Goal: Check status: Check status

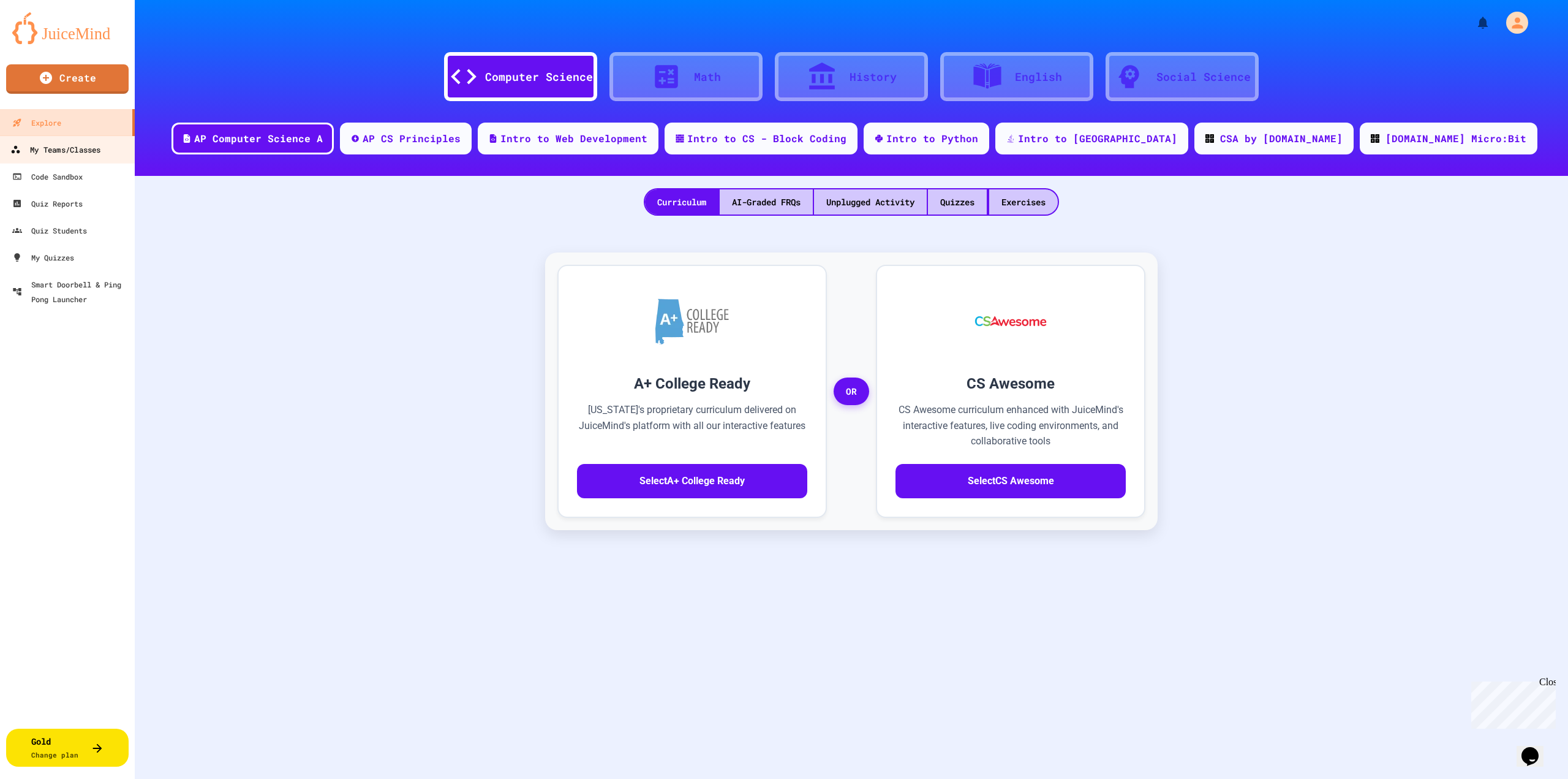
click at [70, 145] on div "My Teams/Classes" at bounding box center [56, 150] width 90 height 15
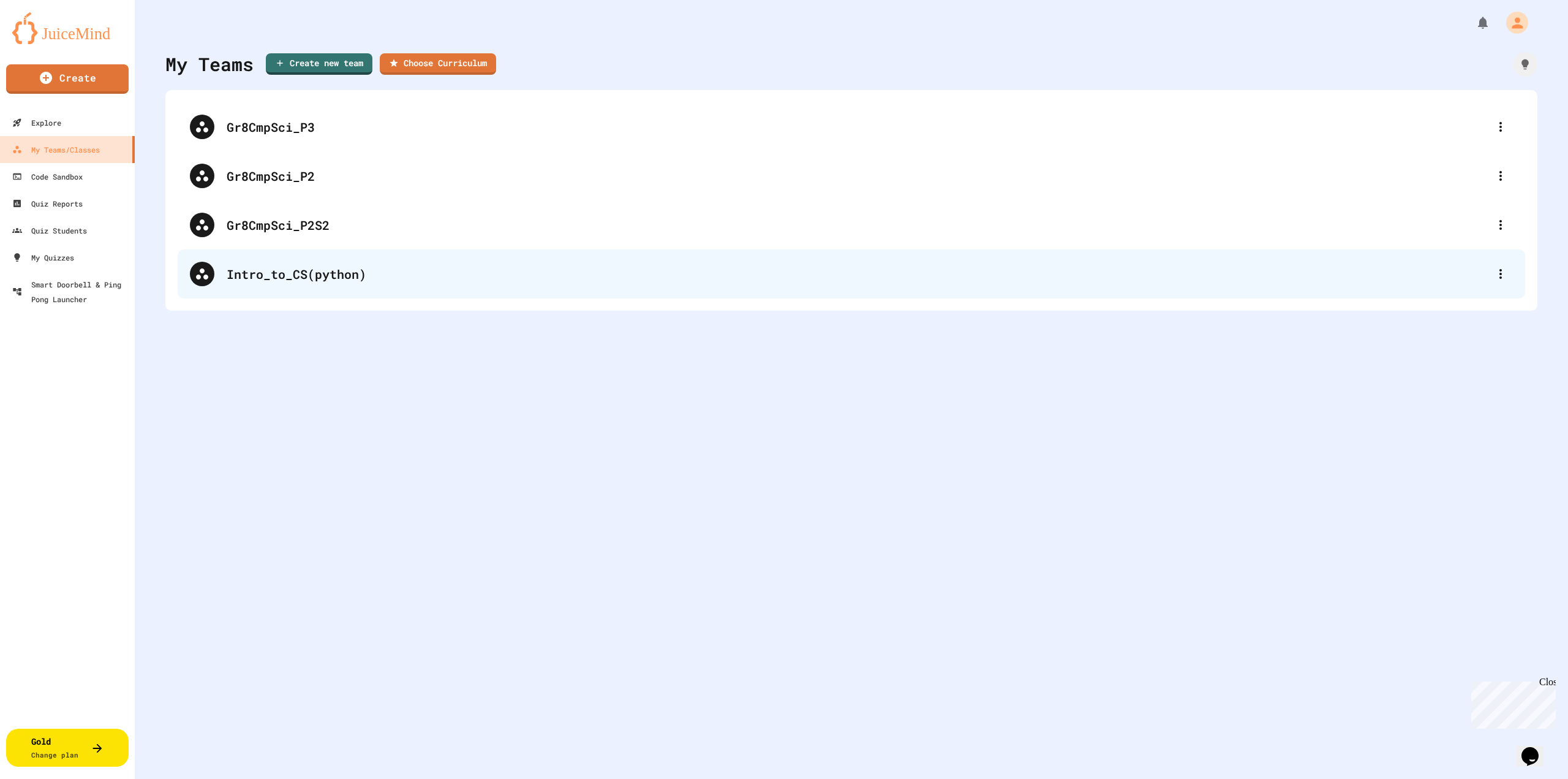
click at [307, 270] on div "Intro_to_CS(python)" at bounding box center [857, 273] width 1262 height 18
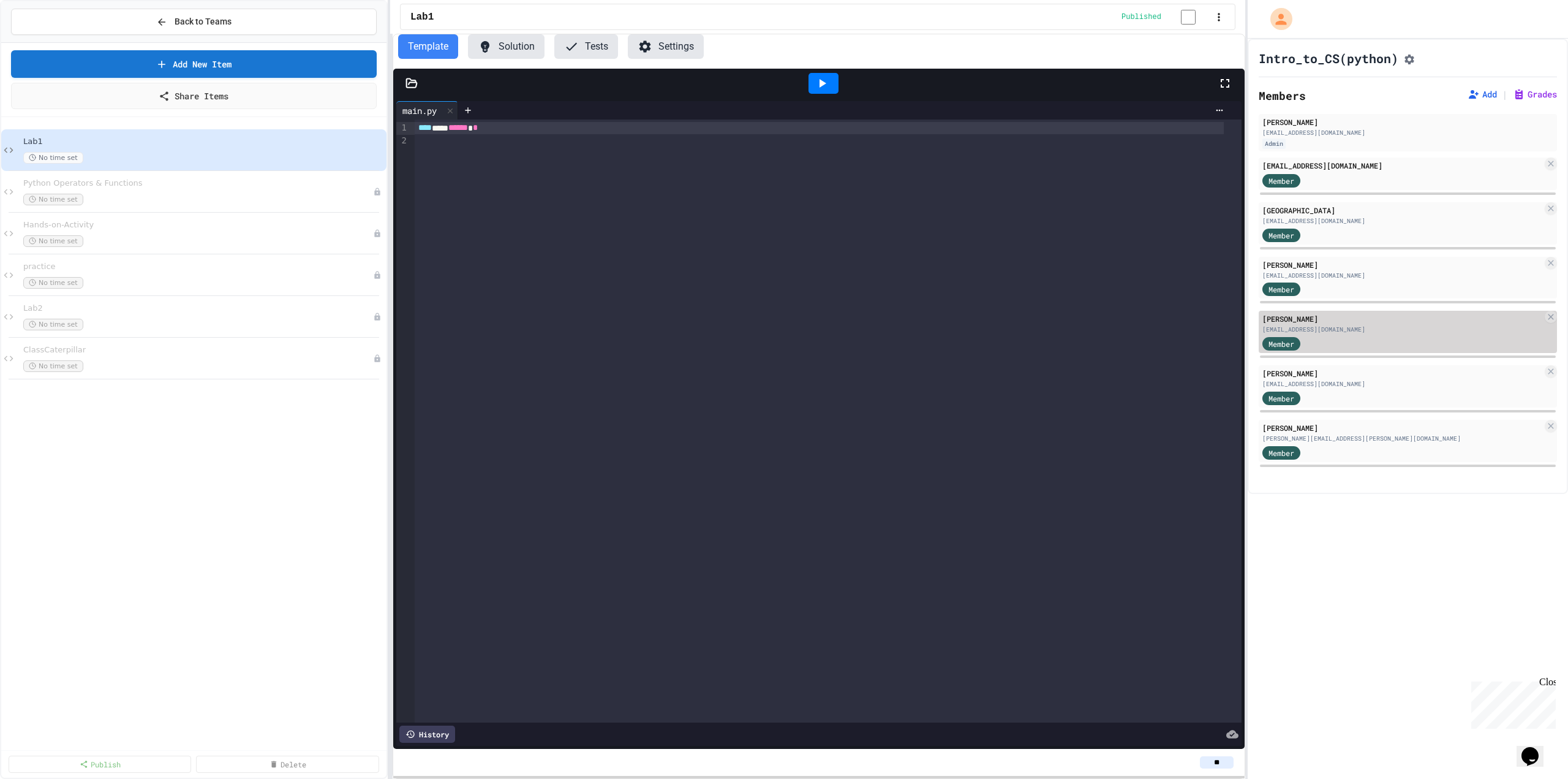
click at [1329, 324] on div "[PERSON_NAME]" at bounding box center [1403, 319] width 280 height 11
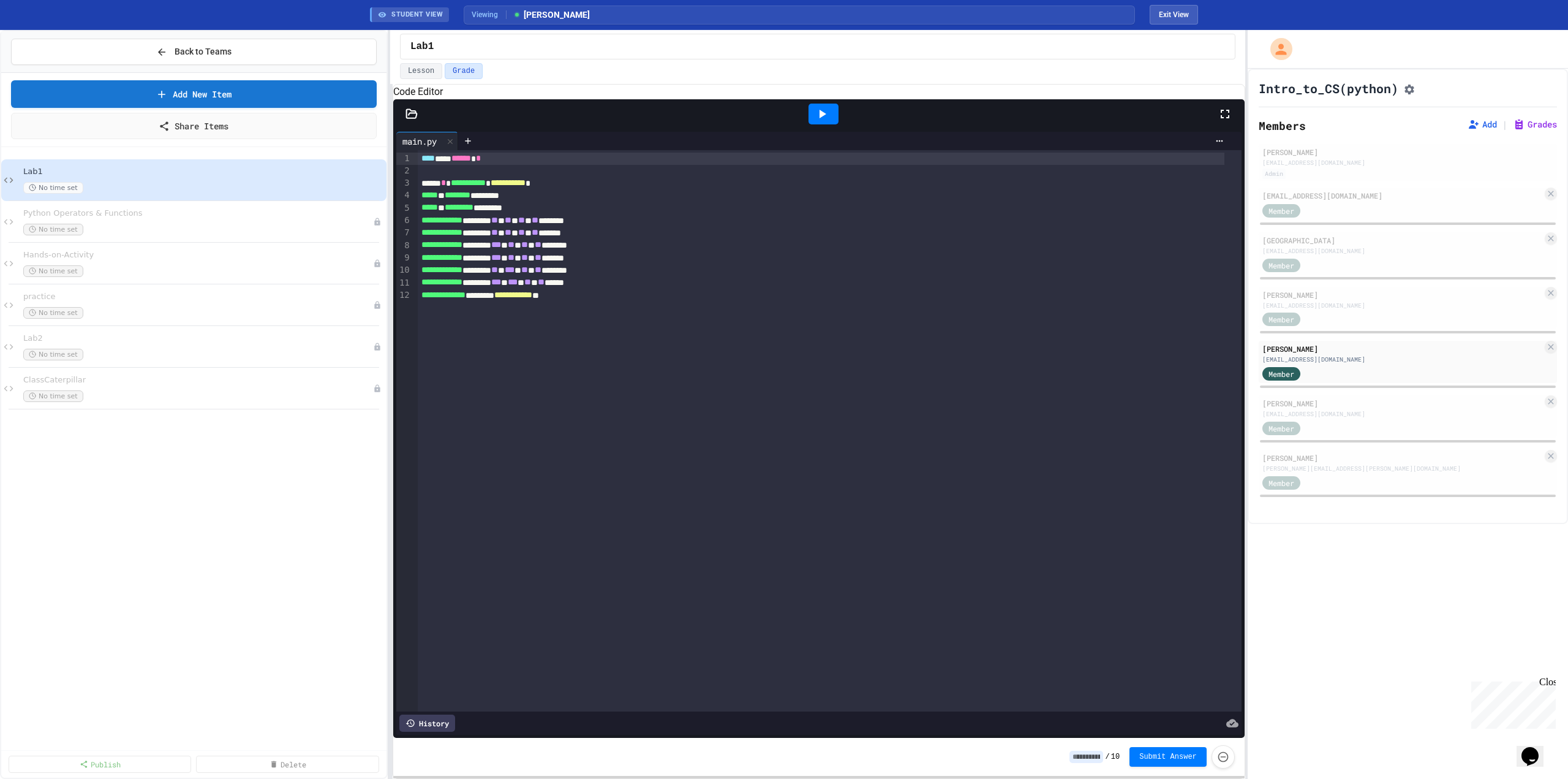
click at [827, 121] on icon at bounding box center [822, 114] width 15 height 15
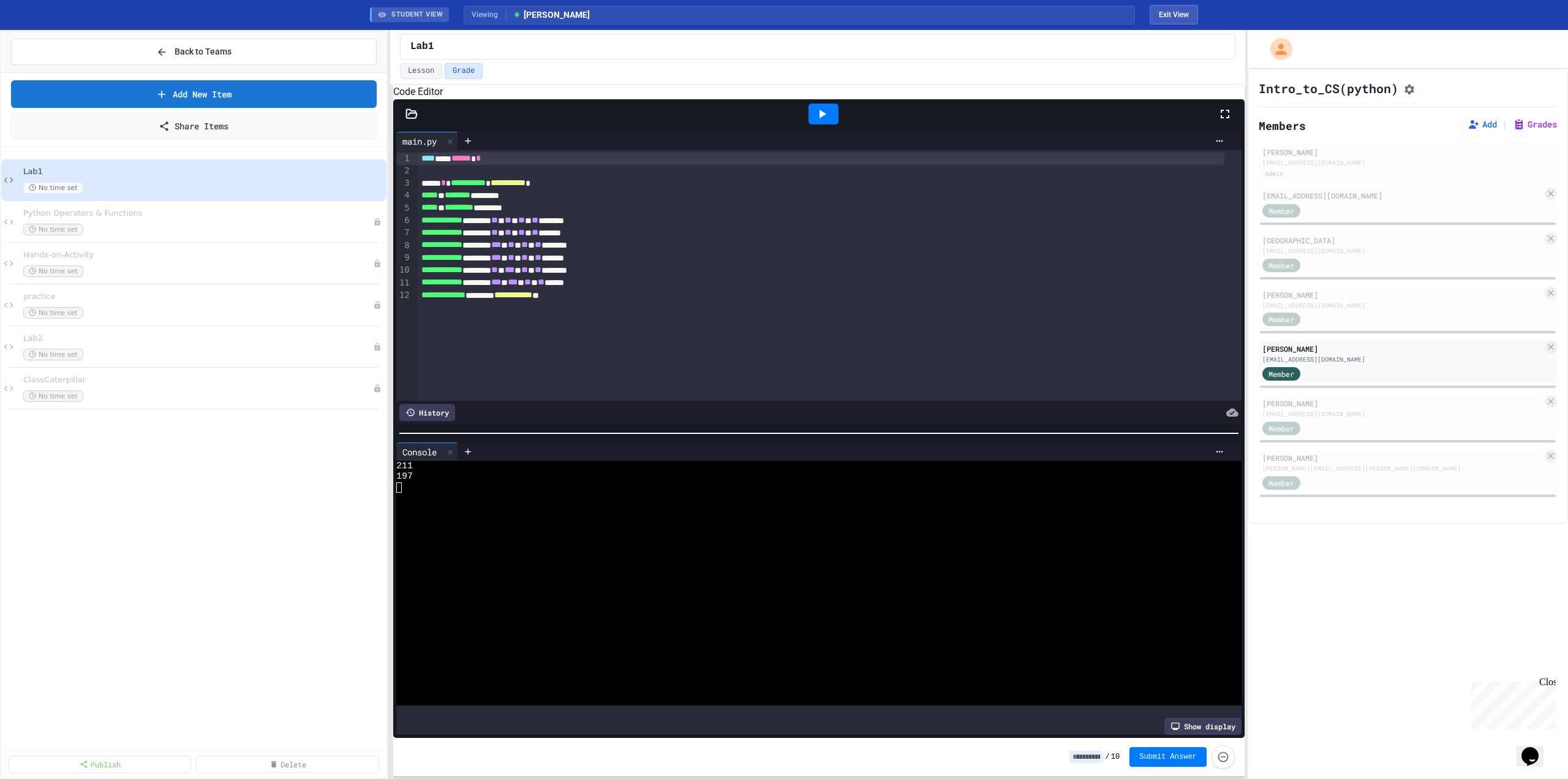
click at [413, 118] on icon at bounding box center [412, 113] width 11 height 9
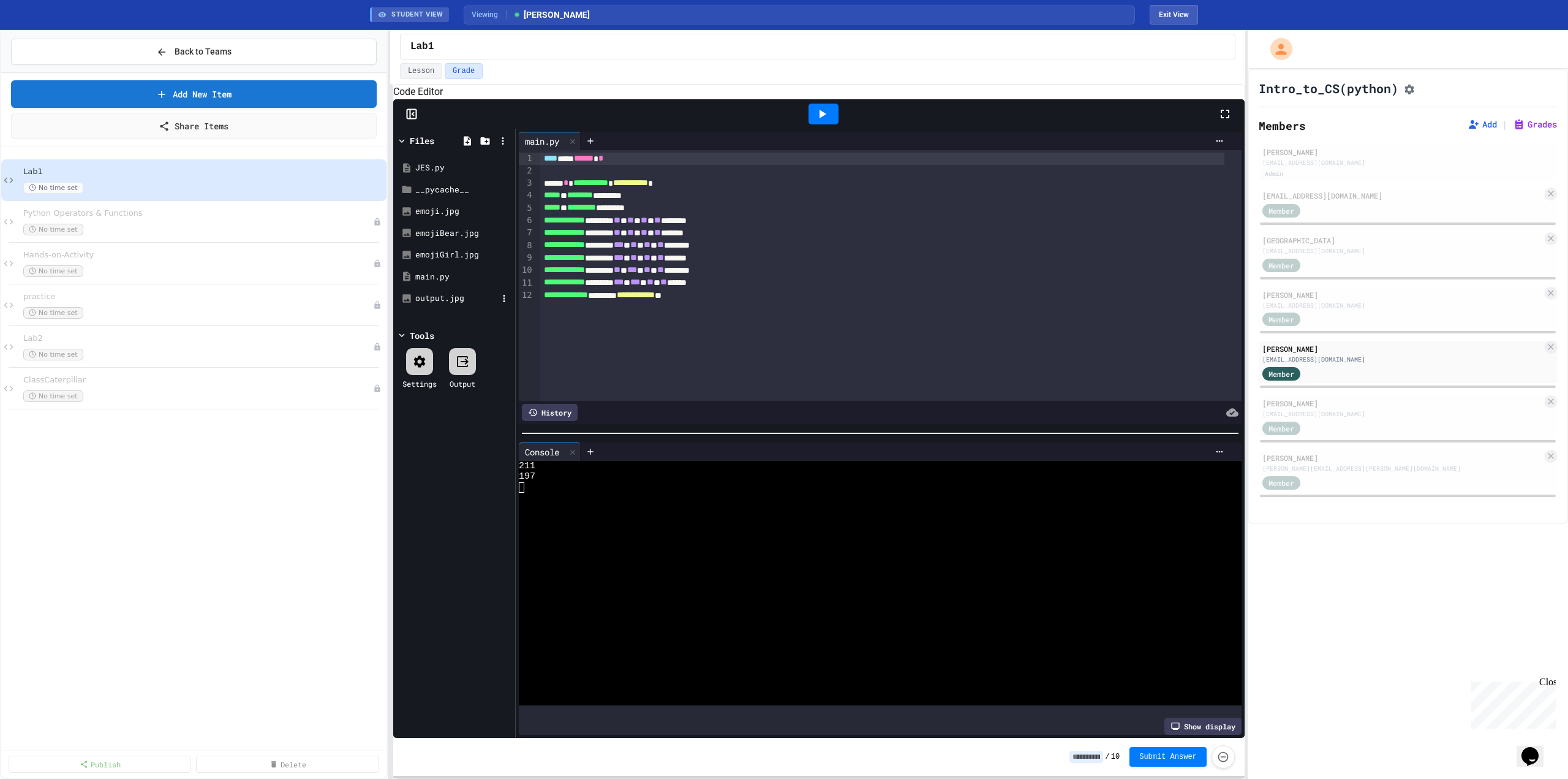
click at [428, 305] on div "output.jpg" at bounding box center [456, 298] width 82 height 13
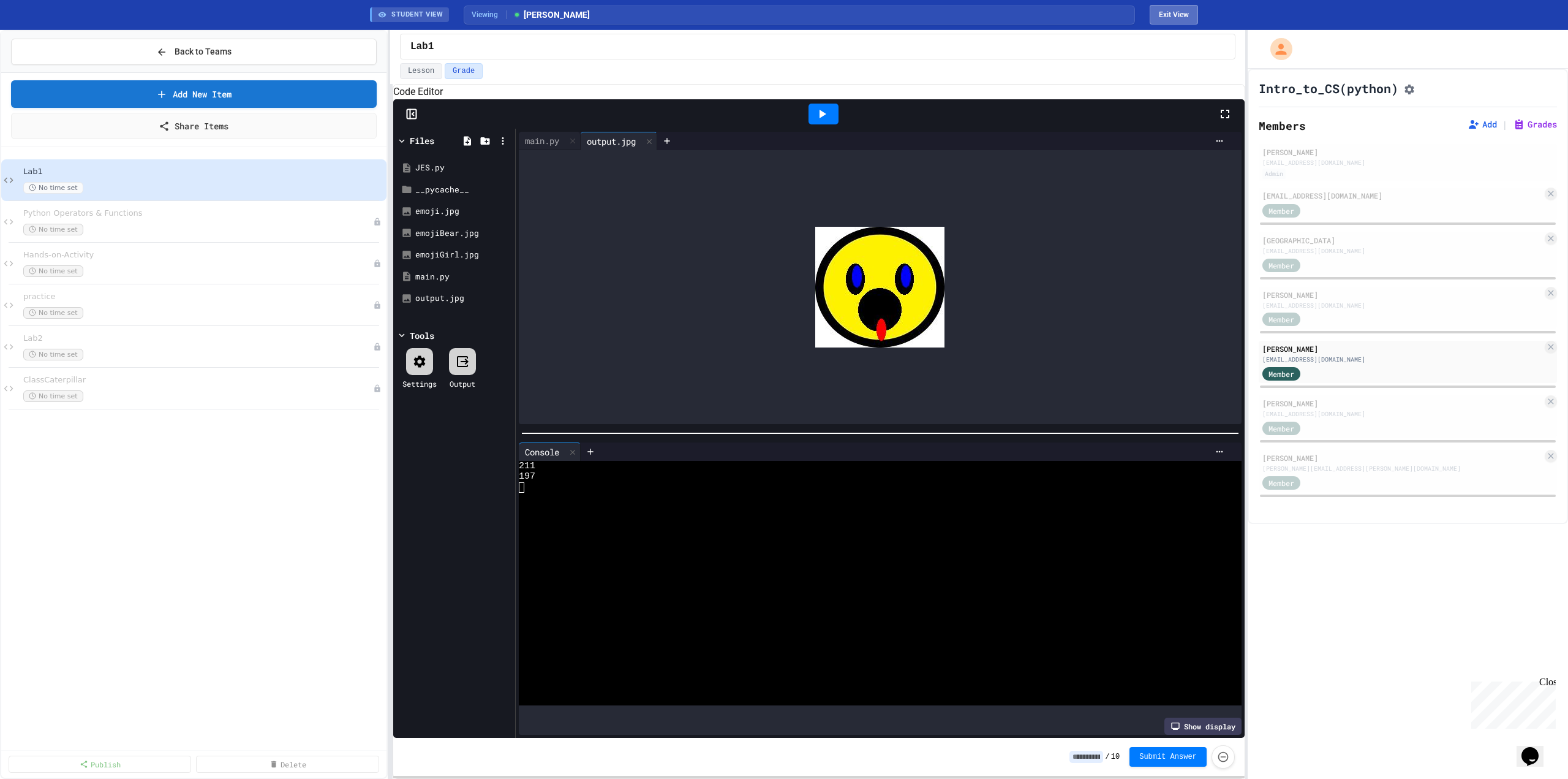
click at [1181, 10] on button "Exit View" at bounding box center [1173, 14] width 48 height 19
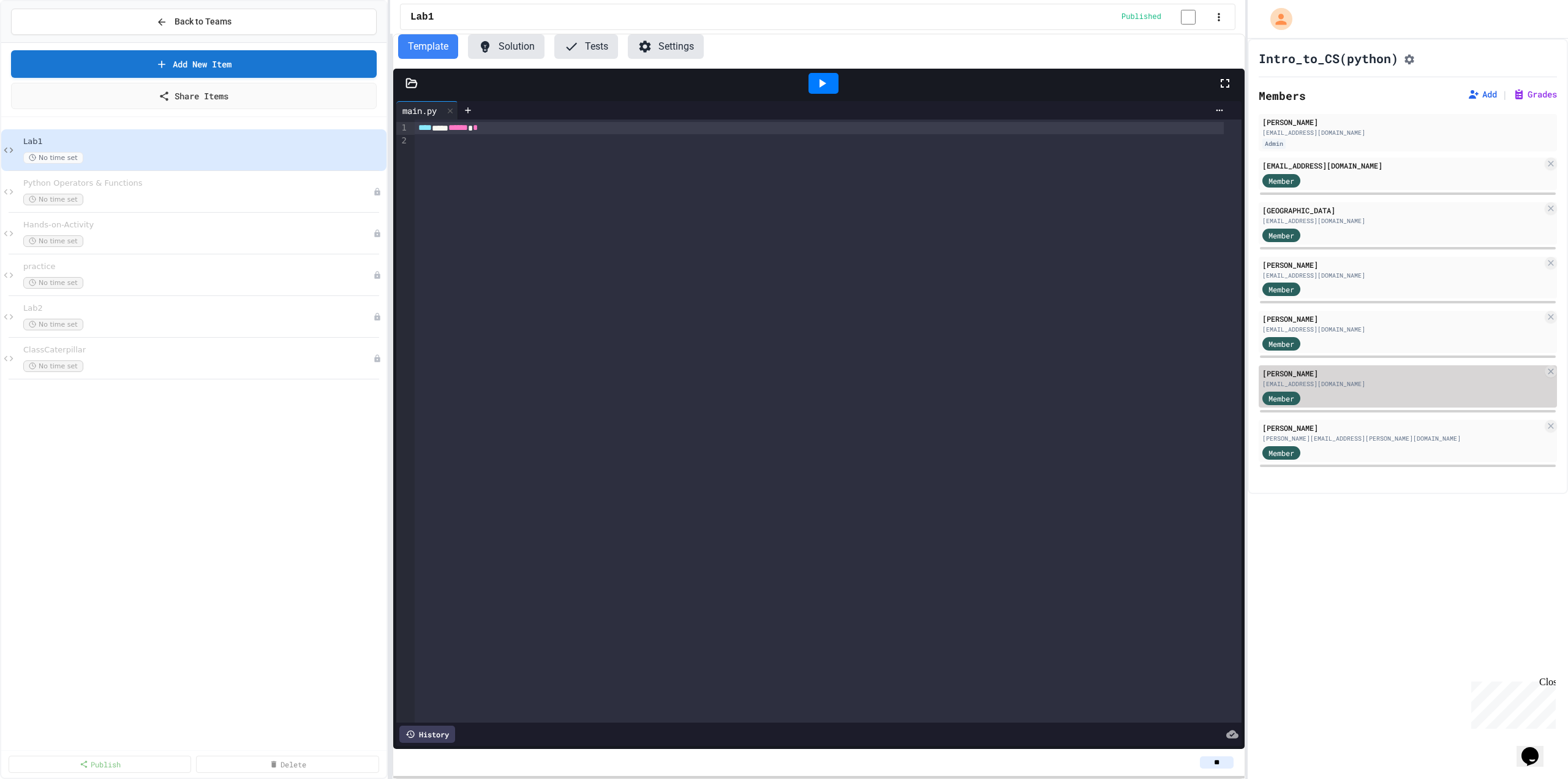
click at [1295, 375] on div "[PERSON_NAME]" at bounding box center [1403, 374] width 280 height 11
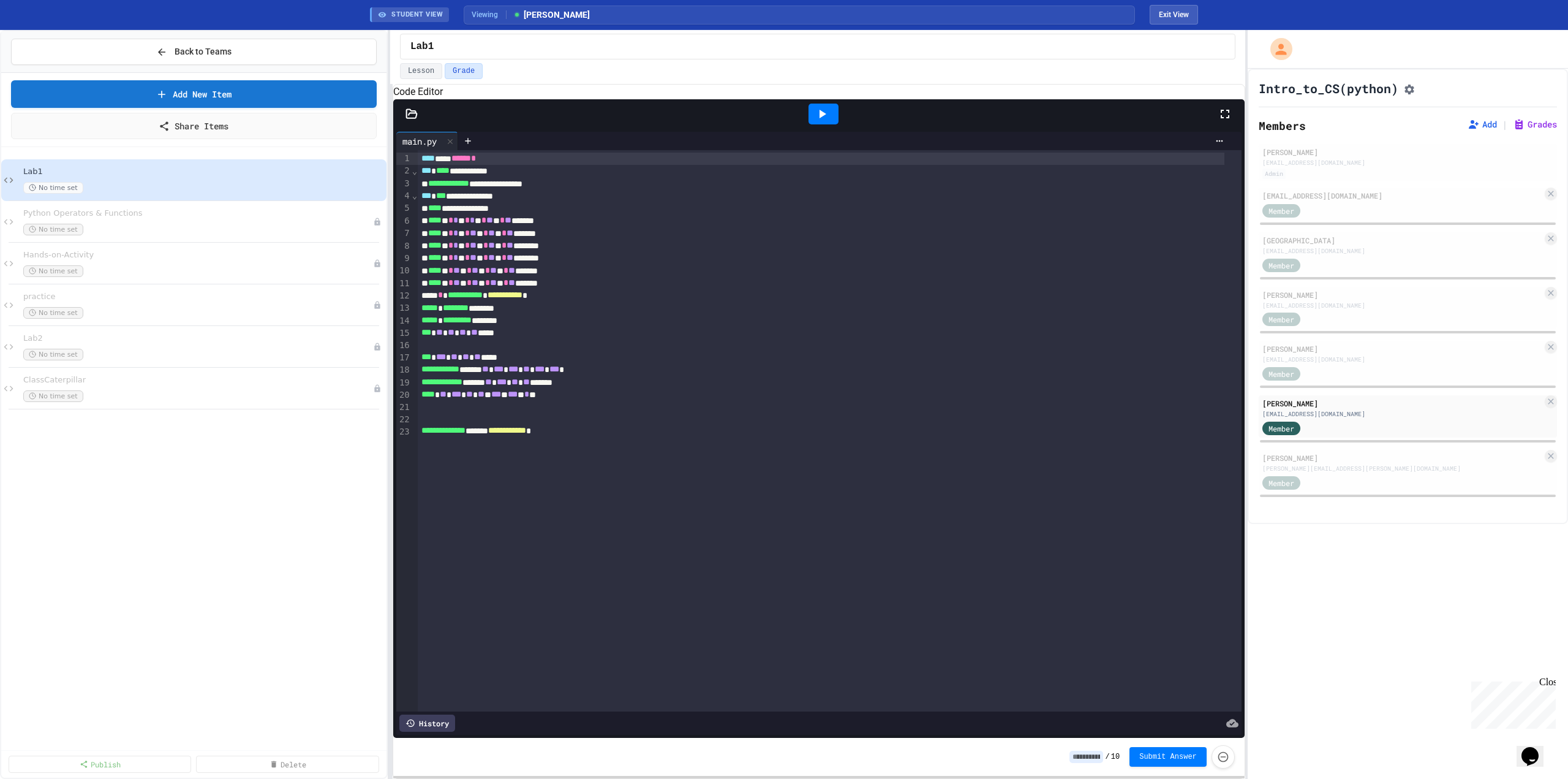
click at [412, 120] on icon at bounding box center [412, 114] width 13 height 13
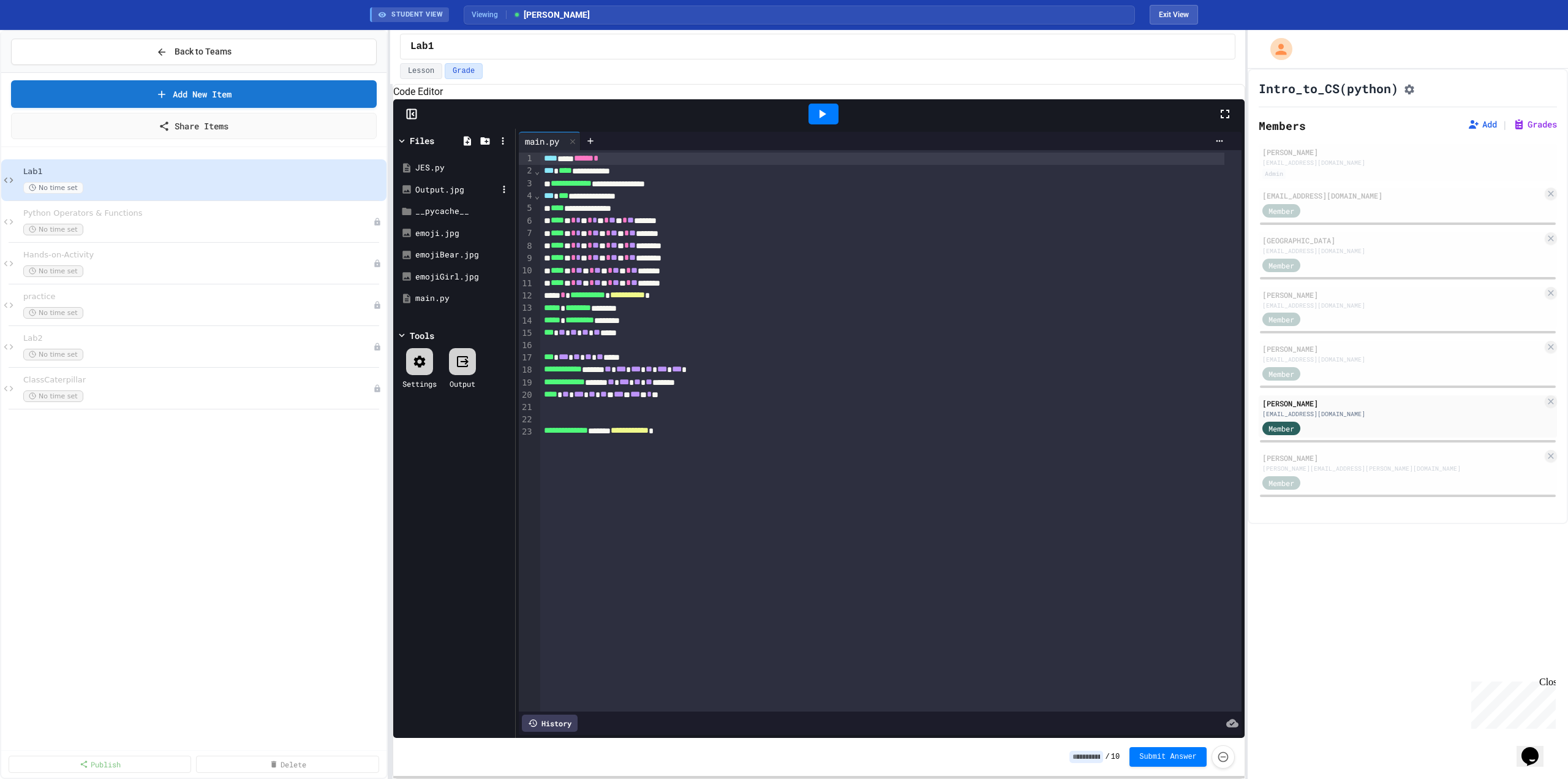
click at [441, 196] on div "Output.jpg" at bounding box center [456, 190] width 82 height 13
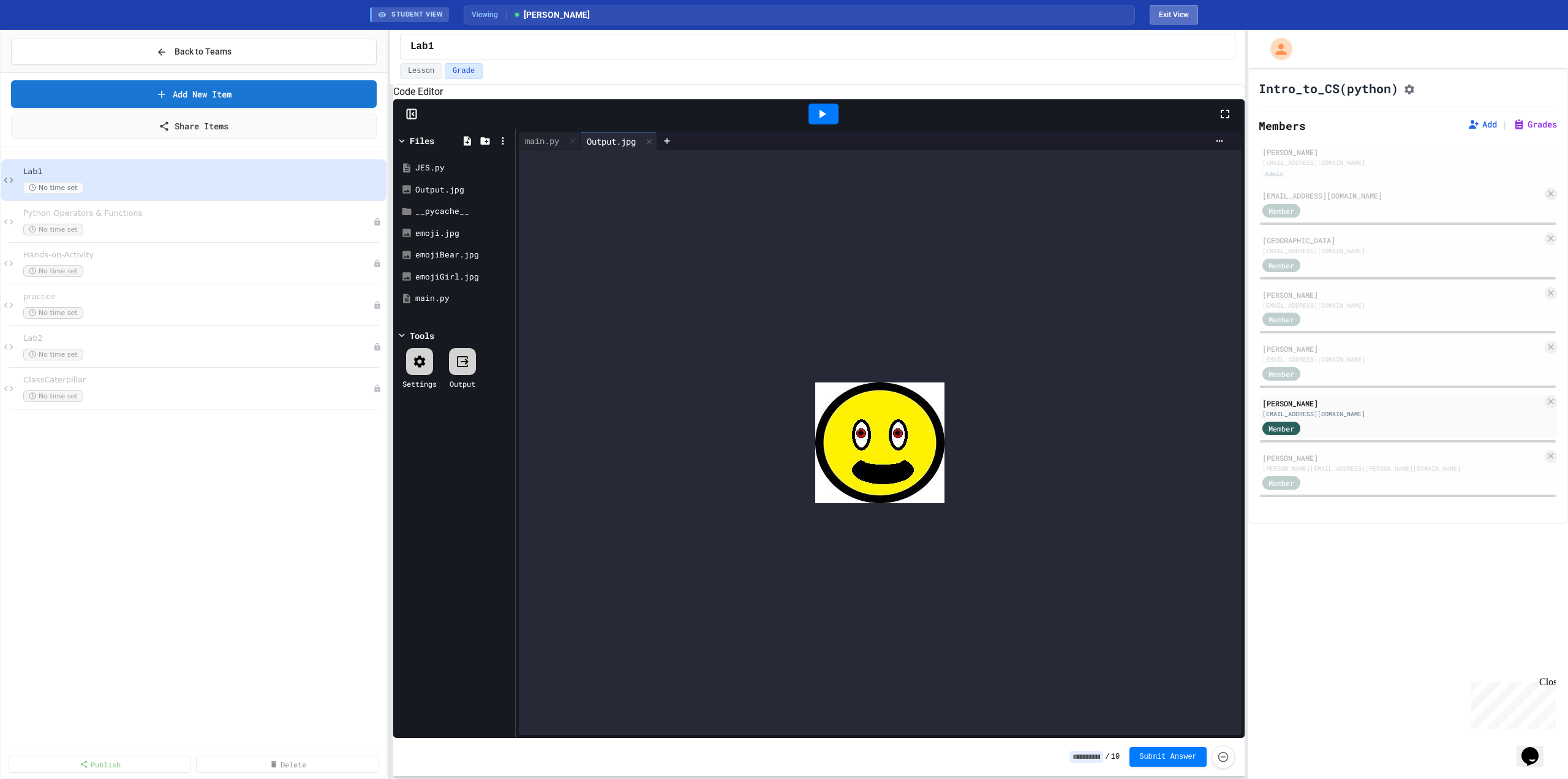
click at [1183, 15] on button "Exit View" at bounding box center [1173, 14] width 48 height 19
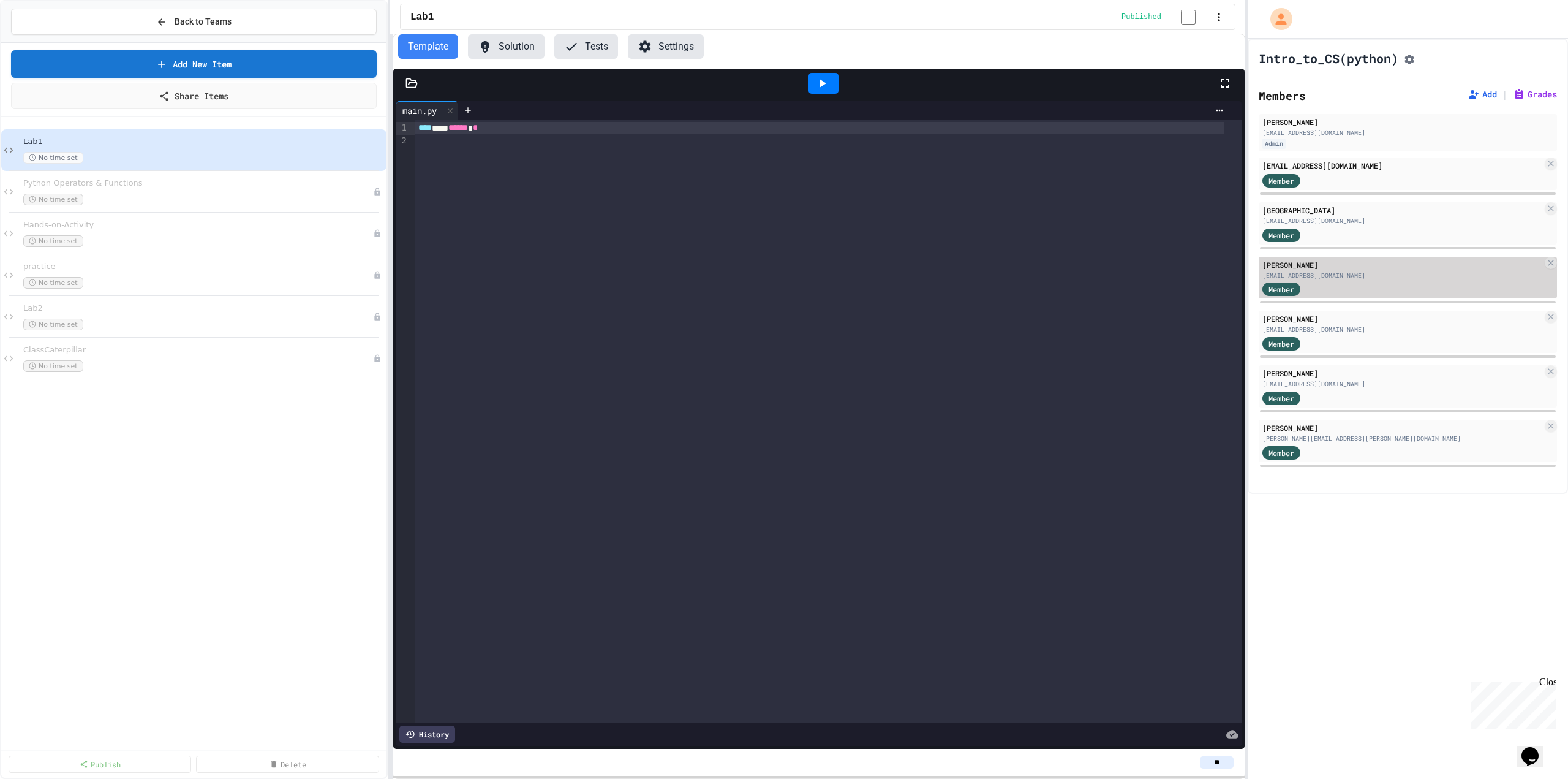
click at [1306, 270] on div "[PERSON_NAME]" at bounding box center [1403, 265] width 280 height 11
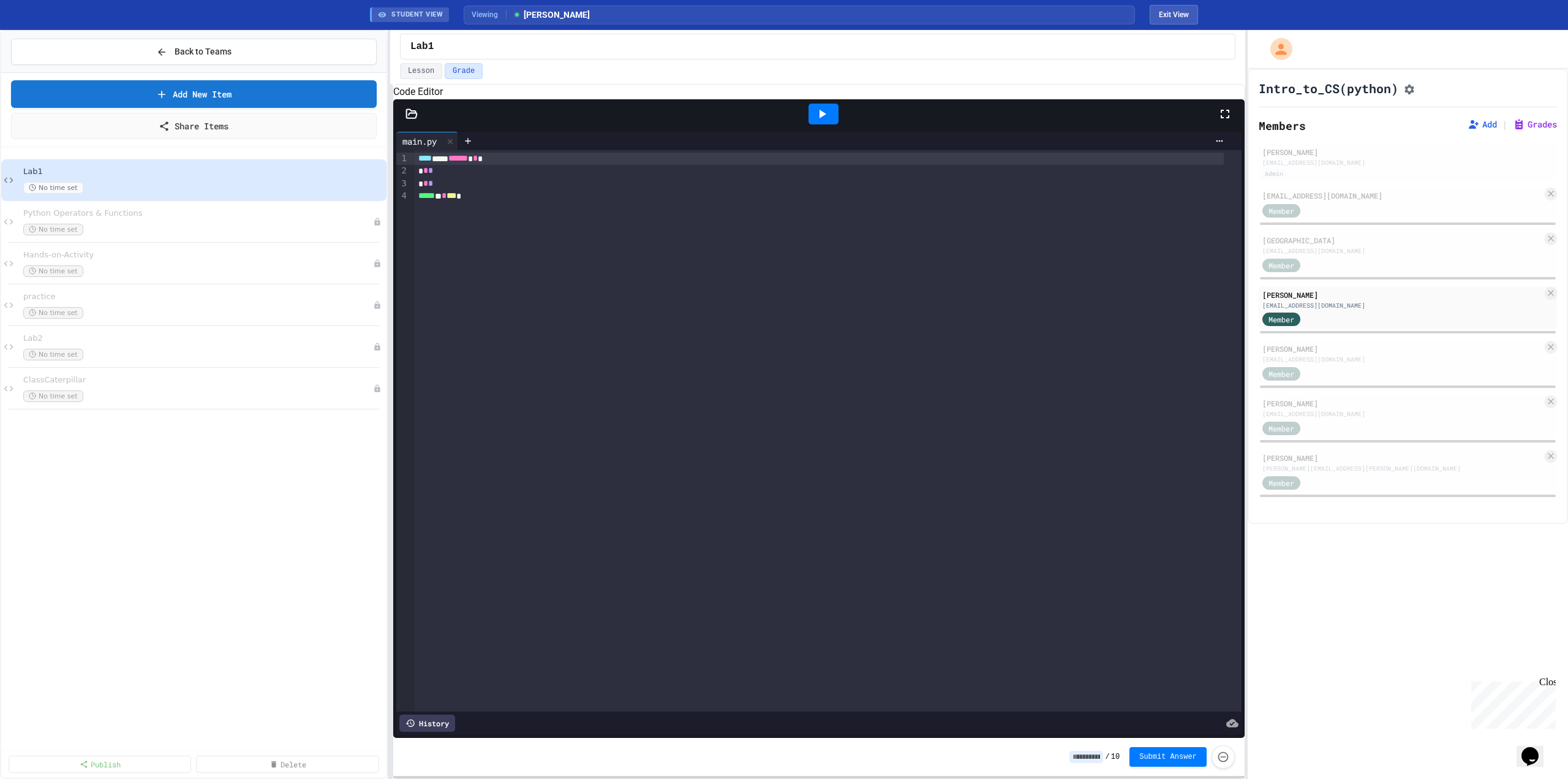
click at [827, 121] on icon at bounding box center [822, 114] width 15 height 15
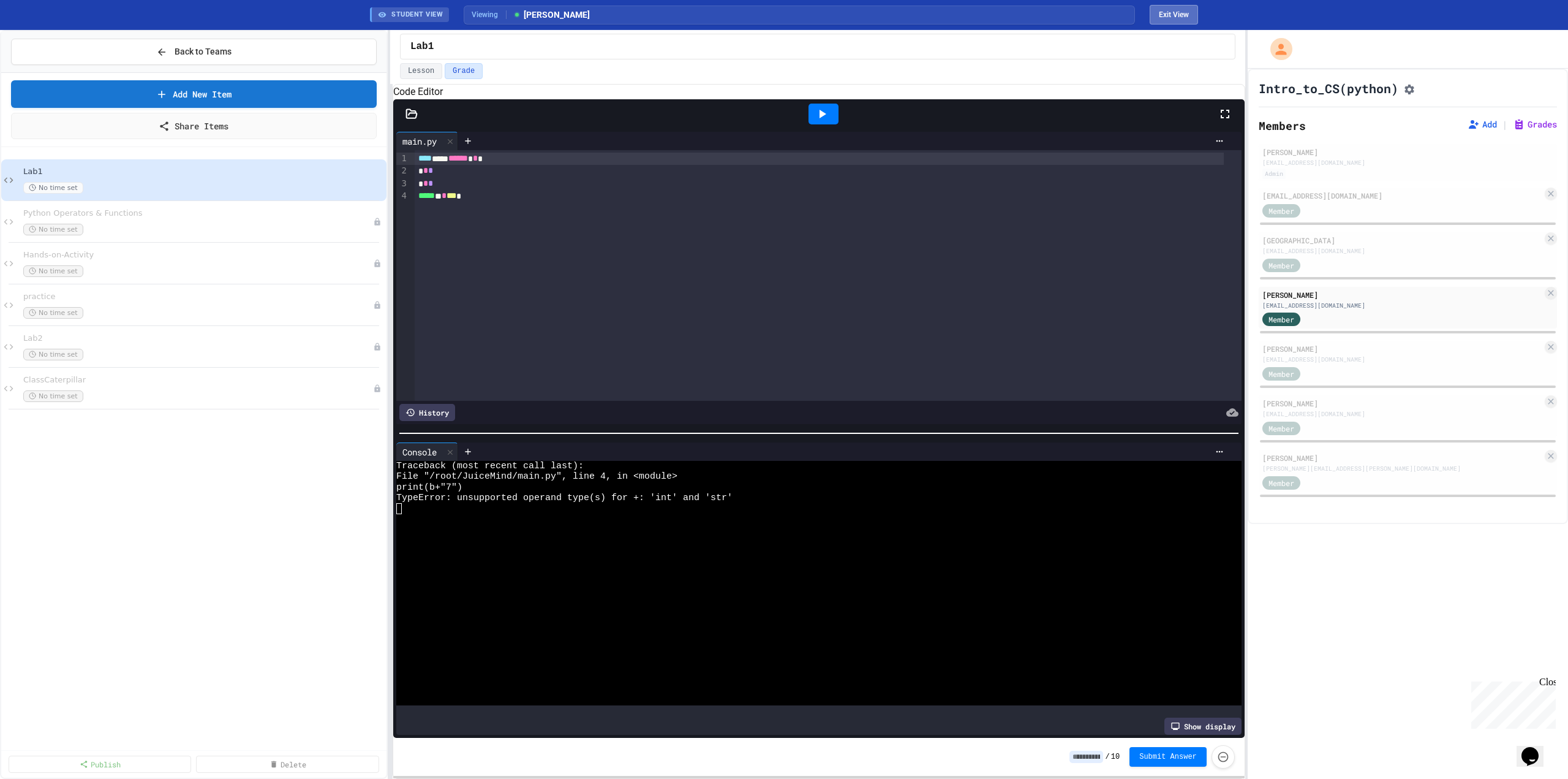
click at [1180, 14] on button "Exit View" at bounding box center [1173, 14] width 48 height 19
